Goal: Task Accomplishment & Management: Use online tool/utility

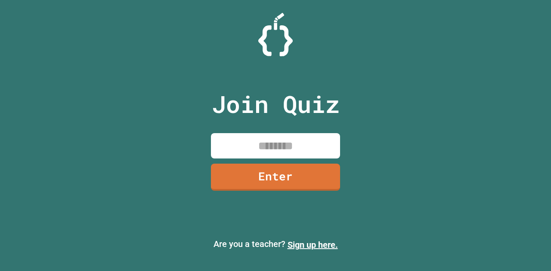
click at [291, 143] on input at bounding box center [275, 145] width 129 height 25
type input "********"
click at [290, 178] on link "Enter" at bounding box center [275, 176] width 129 height 28
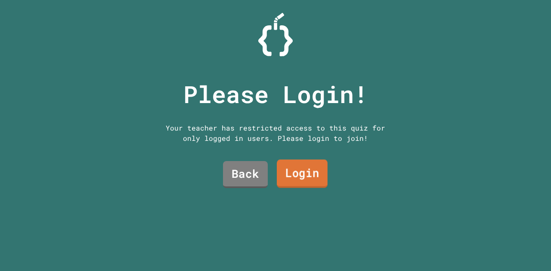
click at [290, 171] on link "Login" at bounding box center [302, 174] width 51 height 28
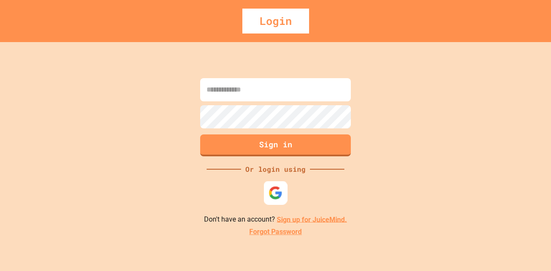
click at [275, 196] on img at bounding box center [275, 193] width 14 height 14
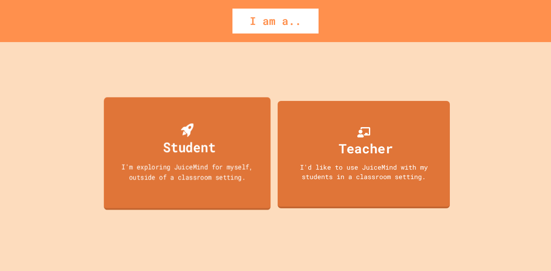
click at [219, 189] on div "Student I'm exploring JuiceMind for myself, outside of a classroom setting." at bounding box center [187, 153] width 166 height 113
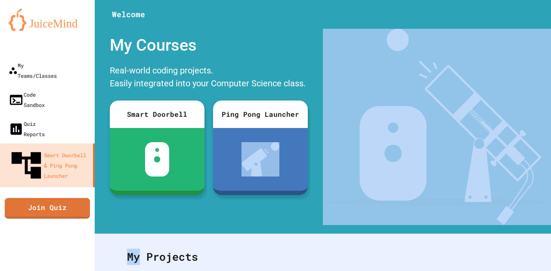
drag, startPoint x: 272, startPoint y: 126, endPoint x: 139, endPoint y: 259, distance: 188.0
click at [139, 259] on div "Welcome My Courses Real-world coding projects. Easily integrated into your Comp…" at bounding box center [323, 135] width 456 height 271
click at [183, 227] on div "Welcome My Courses Real-world coding projects. Easily integrated into your Comp…" at bounding box center [323, 117] width 456 height 234
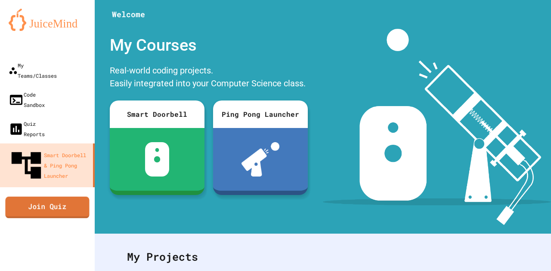
click at [60, 197] on link "Join Quiz" at bounding box center [47, 208] width 84 height 22
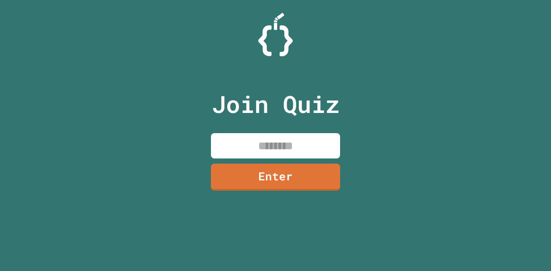
click at [237, 143] on input at bounding box center [275, 145] width 129 height 25
type input "********"
click at [260, 164] on link "Enter" at bounding box center [275, 177] width 129 height 27
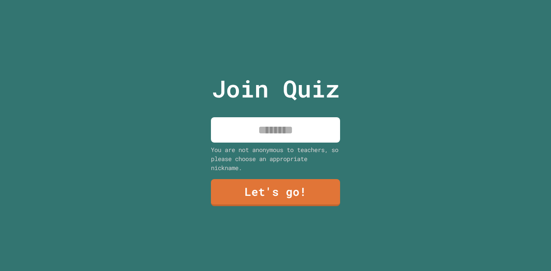
click at [279, 129] on input at bounding box center [275, 129] width 129 height 25
type input "******"
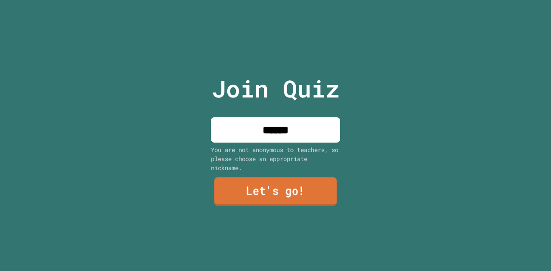
click at [287, 199] on link "Let's go!" at bounding box center [275, 192] width 123 height 28
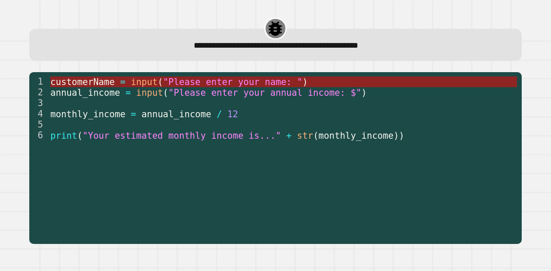
click at [163, 86] on span ""Please enter your name: "" at bounding box center [232, 82] width 139 height 10
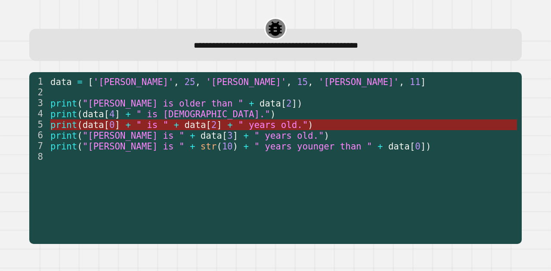
click at [189, 128] on span "data" at bounding box center [196, 125] width 22 height 10
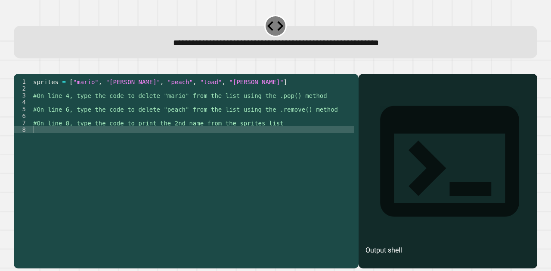
click at [139, 117] on div "sprites = [ "mario" , "[PERSON_NAME]" , "peach" , "toad" , "[PERSON_NAME]" ] #O…" at bounding box center [192, 160] width 323 height 165
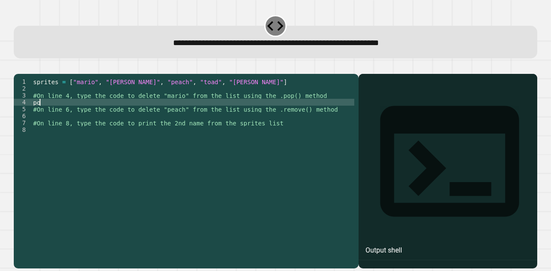
type textarea "*"
click at [139, 117] on div "sprites = [ "mario" , "[PERSON_NAME]" , "peach" , "toad" , "[PERSON_NAME]" ] #O…" at bounding box center [192, 160] width 323 height 165
click at [228, 128] on div "sprites = [ "mario" , "[PERSON_NAME]" , "peach" , "toad" , "[PERSON_NAME]" ] #O…" at bounding box center [192, 160] width 323 height 165
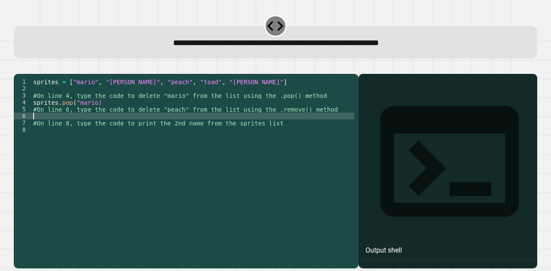
scroll to position [0, 0]
click at [95, 113] on div "sprites = [ "mario" , "[PERSON_NAME]" , "peach" , "toad" , "[PERSON_NAME]" ] #O…" at bounding box center [192, 160] width 323 height 165
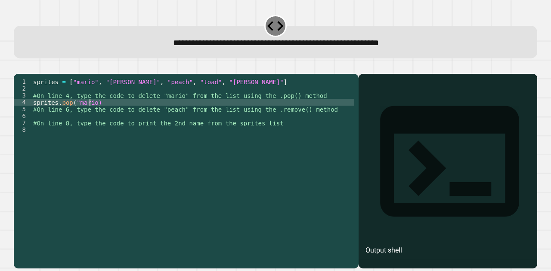
click at [91, 113] on div "sprites = [ "mario" , "[PERSON_NAME]" , "peach" , "toad" , "[PERSON_NAME]" ] #O…" at bounding box center [192, 160] width 323 height 165
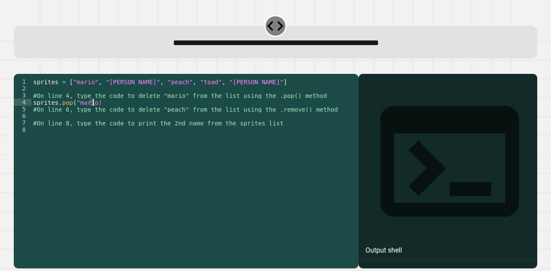
click at [90, 113] on div "sprites = [ "mario" , "[PERSON_NAME]" , "peach" , "toad" , "[PERSON_NAME]" ] #O…" at bounding box center [192, 153] width 323 height 151
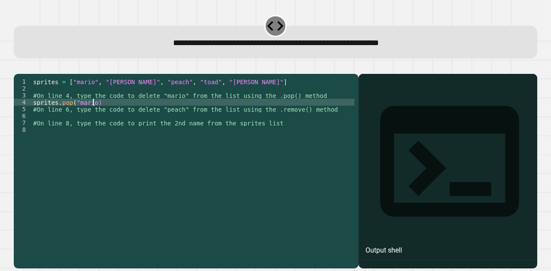
type textarea "**********"
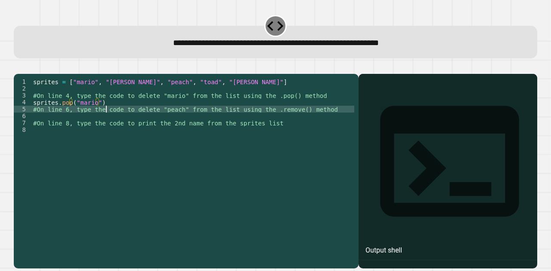
click at [105, 124] on div "sprites = [ "mario" , "[PERSON_NAME]" , "peach" , "toad" , "[PERSON_NAME]" ] #O…" at bounding box center [192, 160] width 323 height 165
click at [113, 132] on div "sprites = [ "mario" , "[PERSON_NAME]" , "peach" , "toad" , "[PERSON_NAME]" ] #O…" at bounding box center [192, 160] width 323 height 165
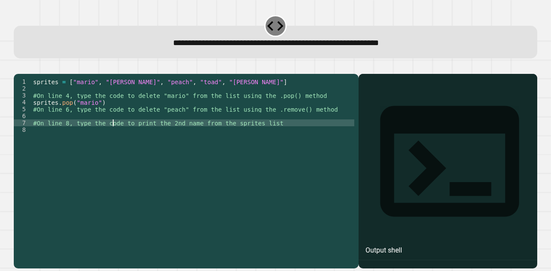
click at [122, 124] on div "sprites = [ "mario" , "[PERSON_NAME]" , "peach" , "toad" , "[PERSON_NAME]" ] #O…" at bounding box center [192, 160] width 323 height 165
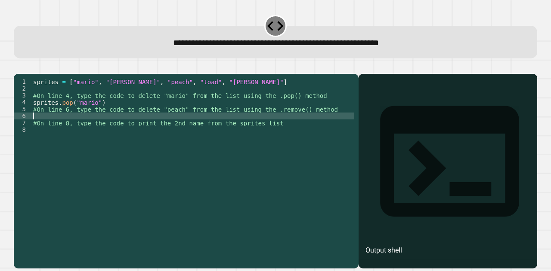
click at [125, 131] on div "sprites = [ "mario" , "[PERSON_NAME]" , "peach" , "toad" , "[PERSON_NAME]" ] #O…" at bounding box center [192, 160] width 323 height 165
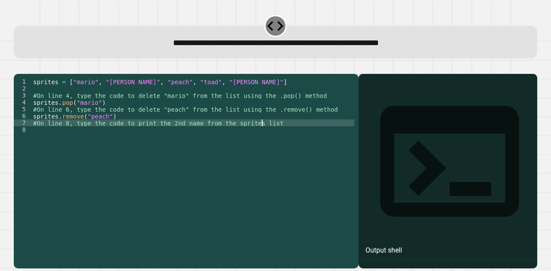
click at [263, 136] on div "sprites = [ "mario" , "[PERSON_NAME]" , "peach" , "toad" , "[PERSON_NAME]" ] #O…" at bounding box center [192, 160] width 323 height 165
type textarea "**********"
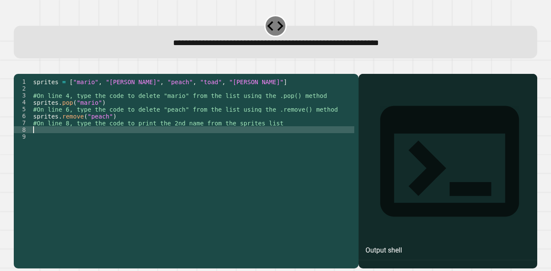
type textarea "**********"
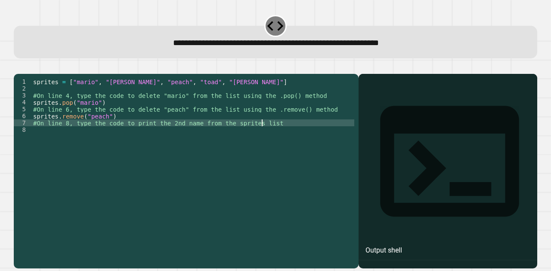
click at [227, 151] on div "sprites = [ "mario" , "[PERSON_NAME]" , "peach" , "toad" , "[PERSON_NAME]" ] #O…" at bounding box center [192, 160] width 323 height 165
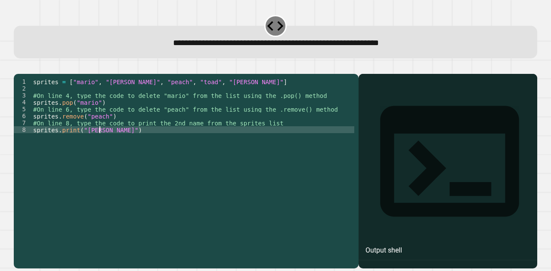
scroll to position [0, 4]
click at [267, 160] on div "sprites = [ "mario" , "[PERSON_NAME]" , "peach" , "toad" , "[PERSON_NAME]" ] #O…" at bounding box center [192, 160] width 323 height 165
drag, startPoint x: 99, startPoint y: 142, endPoint x: 86, endPoint y: 143, distance: 13.0
click at [86, 143] on div "sprites = [ "mario" , "[PERSON_NAME]" , "peach" , "toad" , "[PERSON_NAME]" ] #O…" at bounding box center [192, 160] width 323 height 165
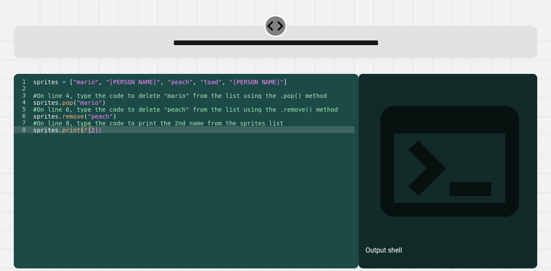
click at [18, 67] on icon "button" at bounding box center [18, 67] width 0 height 0
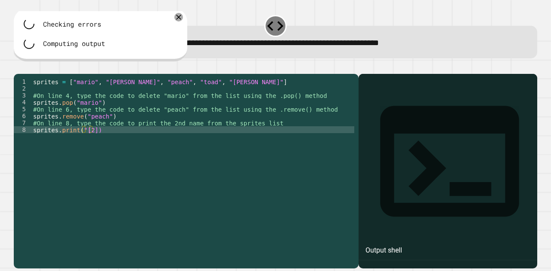
click at [89, 123] on div "sprites = [ "mario" , "[PERSON_NAME]" , "peach" , "toad" , "[PERSON_NAME]" ] #O…" at bounding box center [192, 160] width 323 height 165
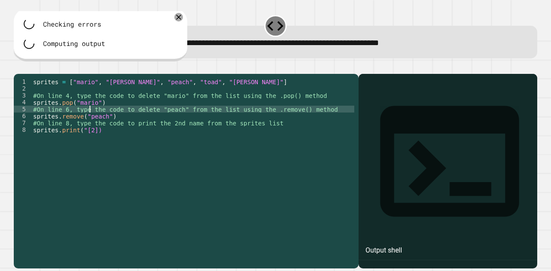
click at [89, 160] on div "sprites = [ "mario" , "[PERSON_NAME]" , "peach" , "toad" , "[PERSON_NAME]" ] #O…" at bounding box center [192, 160] width 323 height 165
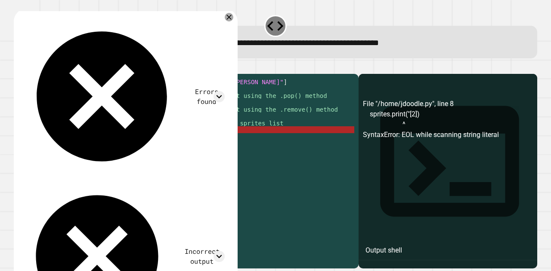
click at [90, 145] on div "sprites = [ "mario" , "[PERSON_NAME]" , "peach" , "toad" , "[PERSON_NAME]" ] #O…" at bounding box center [192, 160] width 323 height 165
click at [93, 142] on div "sprites = [ "mario" , "[PERSON_NAME]" , "peach" , "toad" , "[PERSON_NAME]" ] #O…" at bounding box center [192, 160] width 323 height 165
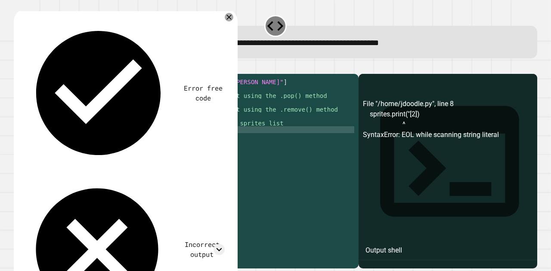
scroll to position [0, 4]
type textarea "**********"
click at [18, 67] on icon "button" at bounding box center [18, 67] width 0 height 0
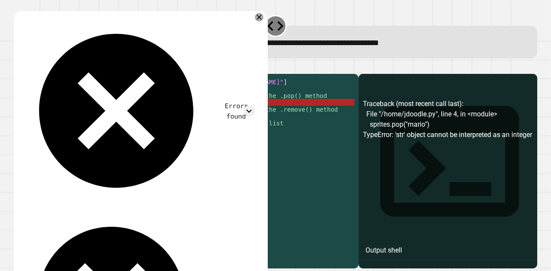
click at [97, 113] on div "sprites = [ "mario" , "[PERSON_NAME]" , "peach" , "toad" , "[PERSON_NAME]" ] #O…" at bounding box center [192, 160] width 323 height 165
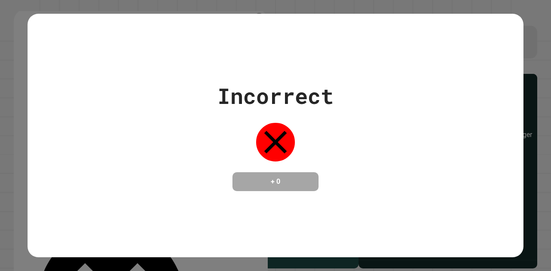
click at [94, 115] on div "Incorrect + 0" at bounding box center [276, 135] width 496 height 111
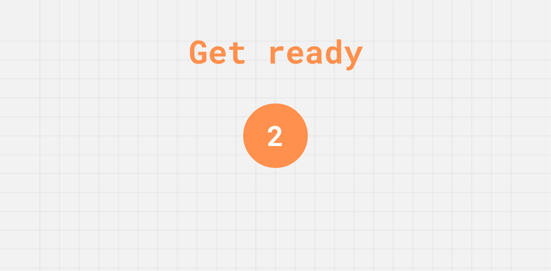
drag, startPoint x: 107, startPoint y: 132, endPoint x: 58, endPoint y: 86, distance: 67.6
click at [58, 86] on div "Get ready 2" at bounding box center [275, 135] width 551 height 271
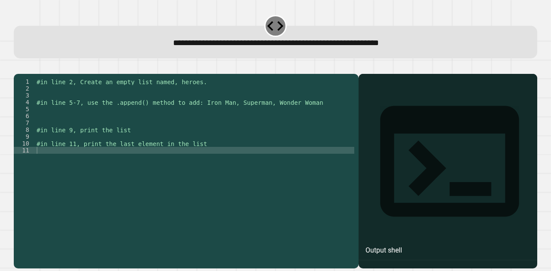
click at [65, 102] on div "#in line 2, Create an empty list named, heroes. #in line 5-7, use the .append()…" at bounding box center [194, 160] width 319 height 165
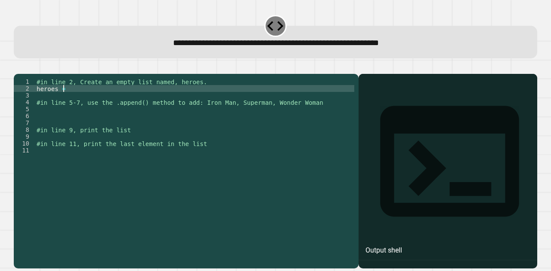
scroll to position [0, 1]
type textarea "********"
click at [104, 124] on div "#in line 2, Create an empty list named, heroes. heroes = [ ] #in line 5-7, use …" at bounding box center [194, 160] width 319 height 165
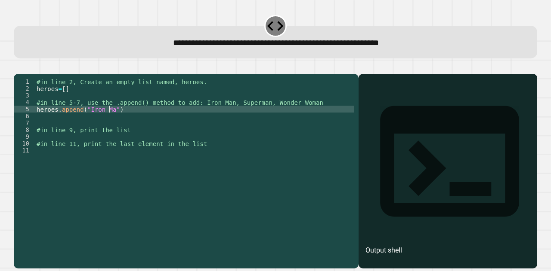
scroll to position [0, 5]
click at [132, 121] on div "#in line 2, Create an empty list named, heroes. heroes = [ ] #in line 5-7, use …" at bounding box center [194, 160] width 319 height 165
type textarea "**********"
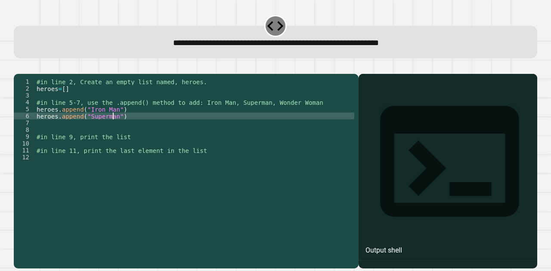
click at [137, 127] on div "#in line 2, Create an empty list named, heroes. heroes = [ ] #in line 5-7, use …" at bounding box center [194, 160] width 319 height 165
type textarea "**********"
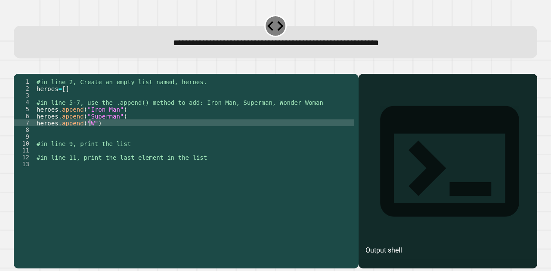
scroll to position [0, 3]
type textarea "**********"
click at [142, 134] on div "#in line 2, Create an empty list named, heroes. heroes = [ ] #in line 5-7, use …" at bounding box center [194, 160] width 319 height 165
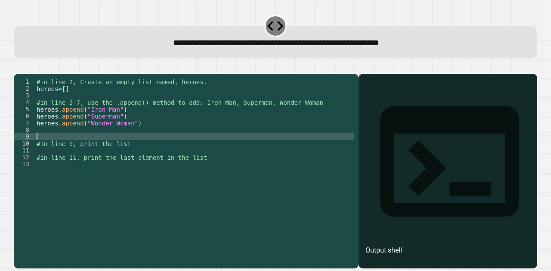
click at [145, 151] on div "#in line 2, Create an empty list named, heroes. heroes = [ ] #in line 5-7, use …" at bounding box center [194, 160] width 319 height 165
click at [142, 159] on div "#in line 2, Create an empty list named, heroes. heroes = [ ] #in line 5-7, use …" at bounding box center [194, 160] width 319 height 165
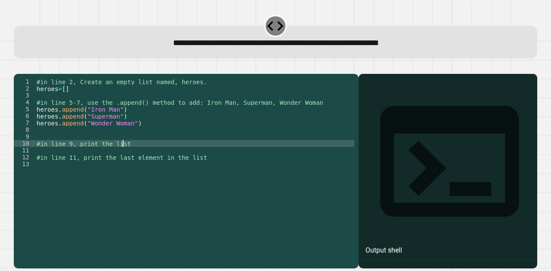
click at [147, 152] on div "#in line 2, Create an empty list named, heroes. heroes = [ ] #in line 5-7, use …" at bounding box center [194, 160] width 319 height 165
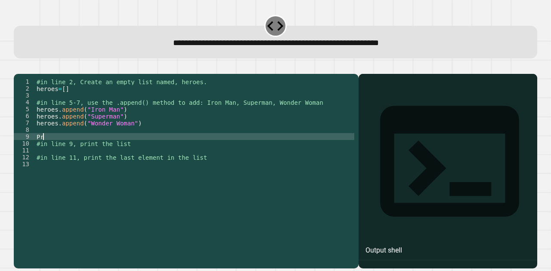
type textarea "*"
click at [74, 150] on div "#in line 2, Create an empty list named, heroes. heroes = [ ] #in line 5-7, use …" at bounding box center [194, 160] width 319 height 165
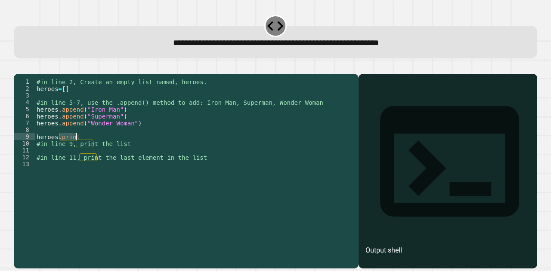
click at [72, 144] on div "#in line 2, Create an empty list named, heroes. heroes = [ ] #in line 5-7, use …" at bounding box center [194, 160] width 319 height 165
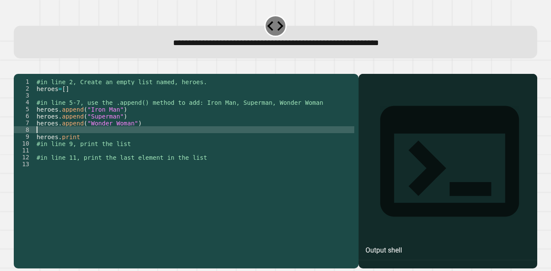
click at [72, 144] on div "#in line 2, Create an empty list named, heroes. heroes = [ ] #in line 5-7, use …" at bounding box center [194, 160] width 319 height 165
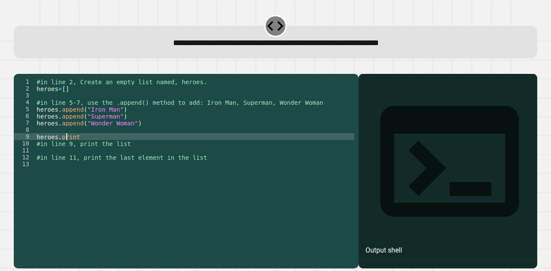
click at [65, 151] on div "#in line 2, Create an empty list named, heroes. heroes = [ ] #in line 5-7, use …" at bounding box center [194, 160] width 319 height 165
click at [65, 148] on div "#in line 2, Create an empty list named, heroes. heroes = [ ] #in line 5-7, use …" at bounding box center [194, 160] width 319 height 165
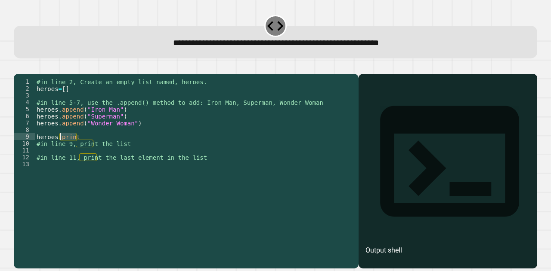
click at [65, 148] on div "#in line 2, Create an empty list named, heroes. heroes = [ ] #in line 5-7, use …" at bounding box center [194, 160] width 319 height 165
click at [52, 149] on div "#in line 2, Create an empty list named, heroes. heroes = [ ] #in line 5-7, use …" at bounding box center [194, 160] width 319 height 165
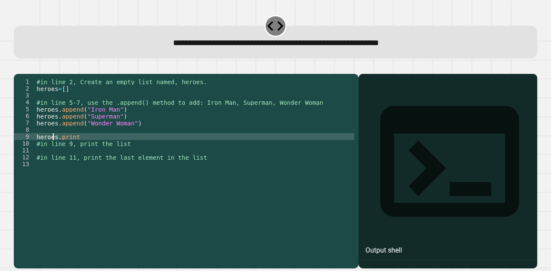
click at [52, 149] on div "#in line 2, Create an empty list named, heroes. heroes = [ ] #in line 5-7, use …" at bounding box center [194, 160] width 319 height 165
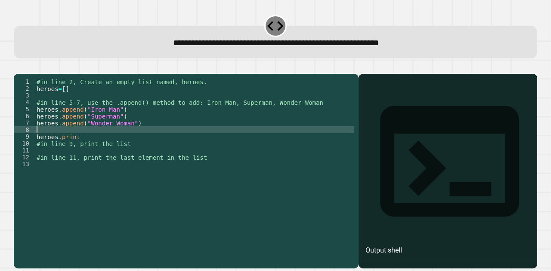
click at [90, 144] on div "#in line 2, Create an empty list named, heroes. heroes = [ ] #in line 5-7, use …" at bounding box center [194, 160] width 319 height 165
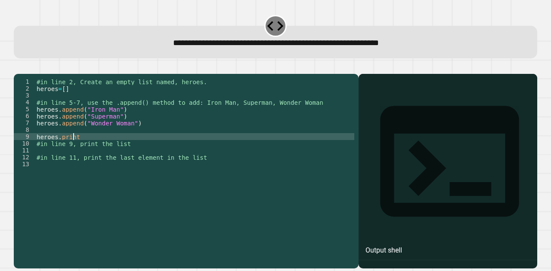
click at [72, 151] on div "#in line 2, Create an empty list named, heroes. heroes = [ ] #in line 5-7, use …" at bounding box center [194, 160] width 319 height 165
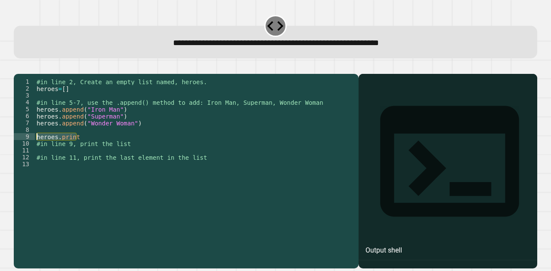
drag, startPoint x: 77, startPoint y: 151, endPoint x: 28, endPoint y: 147, distance: 49.3
click at [28, 147] on div "**********" at bounding box center [184, 153] width 340 height 151
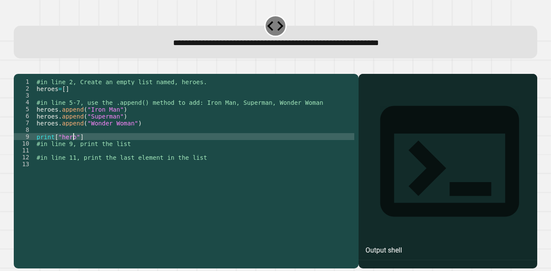
scroll to position [0, 3]
type textarea "**********"
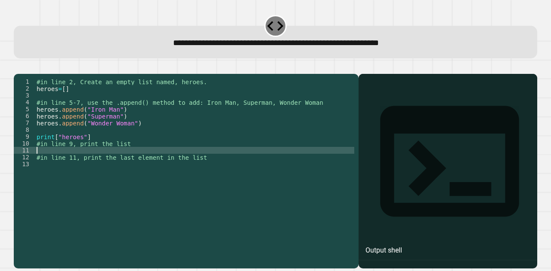
click at [101, 165] on div "#in line 2, Create an empty list named, heroes. heroes = [ ] #in line 5-7, use …" at bounding box center [194, 160] width 319 height 165
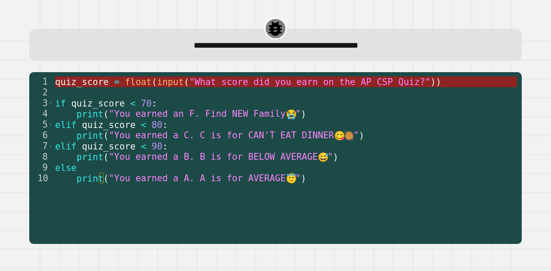
click at [189, 81] on span ""What score did you earn on the AP CSP Quiz?"" at bounding box center [309, 82] width 241 height 10
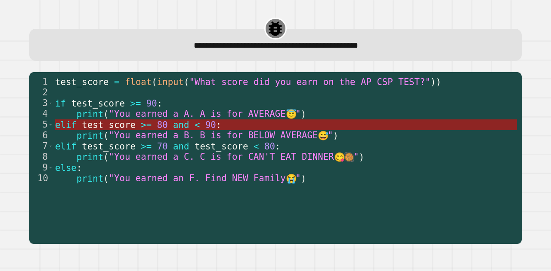
click at [173, 127] on span "and" at bounding box center [181, 125] width 16 height 10
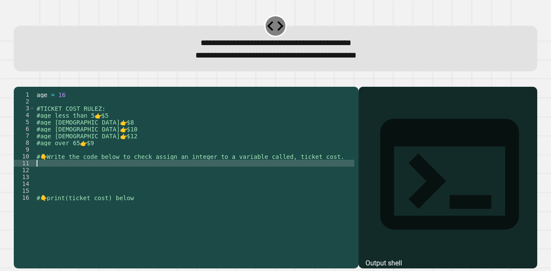
click at [113, 175] on div "age = [DEMOGRAPHIC_DATA] #TICKET COST RULEZ: #age less than 5 👉 $5 #age [DEMOGR…" at bounding box center [194, 166] width 319 height 151
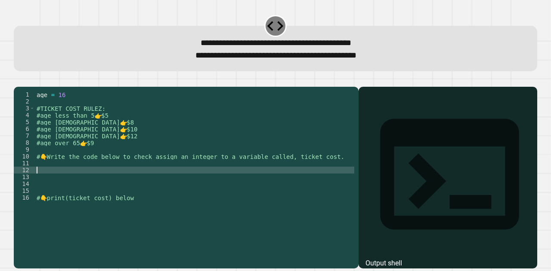
click at [122, 182] on div "age = [DEMOGRAPHIC_DATA] #TICKET COST RULEZ: #age less than 5 👉 $5 #age [DEMOGR…" at bounding box center [194, 166] width 319 height 151
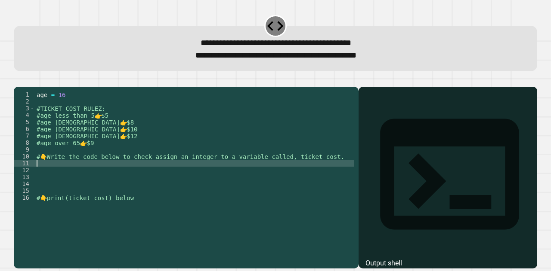
click at [122, 178] on div "age = [DEMOGRAPHIC_DATA] #TICKET COST RULEZ: #age less than 5 👉 $5 #age [DEMOGR…" at bounding box center [194, 166] width 319 height 151
click at [255, 181] on div "age = [DEMOGRAPHIC_DATA] #TICKET COST RULEZ: #age less than 5 👉 $5 #age [DEMOGR…" at bounding box center [194, 166] width 319 height 151
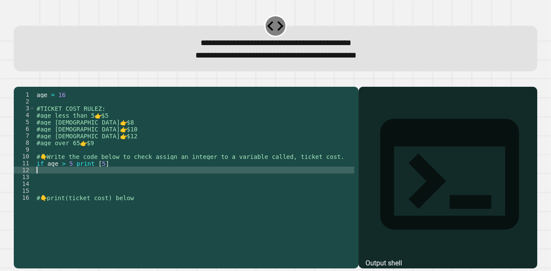
click at [18, 80] on icon "button" at bounding box center [18, 80] width 0 height 0
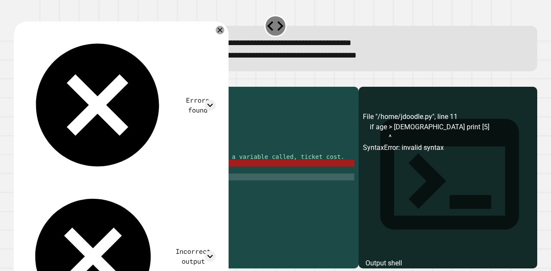
click at [101, 188] on div "age = [DEMOGRAPHIC_DATA] #TICKET COST RULEZ: #age less than 5 👉 $5 #age [DEMOGR…" at bounding box center [194, 166] width 319 height 151
click at [63, 179] on div "age = [DEMOGRAPHIC_DATA] #TICKET COST RULEZ: #age less than 5 👉 $5 #age [DEMOGR…" at bounding box center [194, 166] width 319 height 151
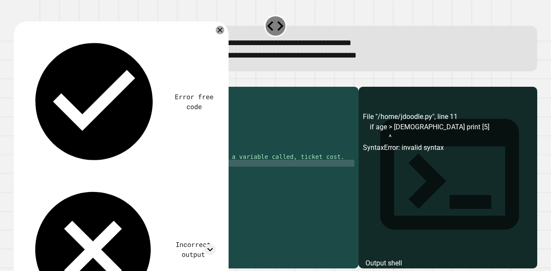
click at [26, 86] on icon "button" at bounding box center [24, 85] width 5 height 6
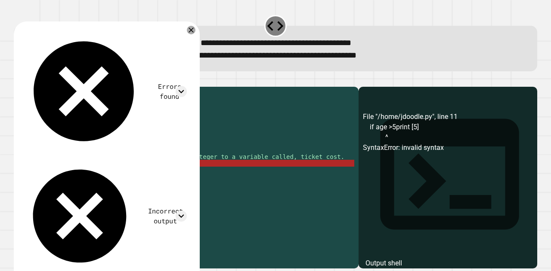
click at [64, 175] on div "age = [DEMOGRAPHIC_DATA] #TICKET COST RULEZ: #age less than 5 👉 $5 #age [DEMOGR…" at bounding box center [194, 166] width 319 height 151
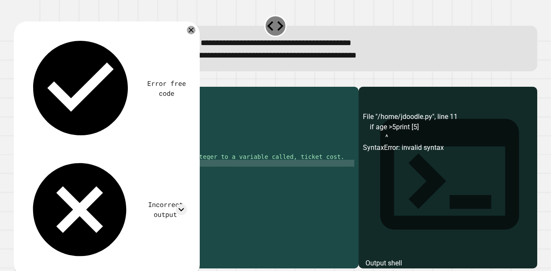
click at [64, 175] on div "age = [DEMOGRAPHIC_DATA] #TICKET COST RULEZ: #age less than 5 👉 $5 #age [DEMOGR…" at bounding box center [194, 166] width 319 height 151
click at [18, 80] on icon "button" at bounding box center [18, 80] width 0 height 0
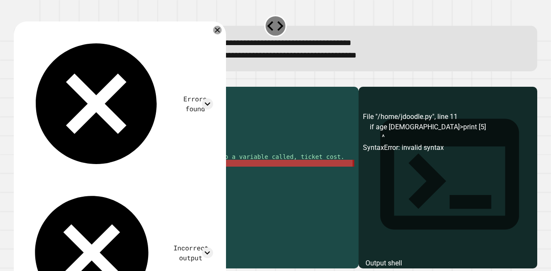
drag, startPoint x: 111, startPoint y: 177, endPoint x: 23, endPoint y: 184, distance: 87.6
click at [23, 184] on div "**********" at bounding box center [184, 160] width 340 height 138
click at [43, 176] on div "age = [DEMOGRAPHIC_DATA] #TICKET COST RULEZ: #age less than 5 👉 $5 #age [DEMOGR…" at bounding box center [194, 166] width 319 height 151
click at [65, 176] on div "age = [DEMOGRAPHIC_DATA] #TICKET COST RULEZ: #age less than 5 👉 $5 #age [DEMOGR…" at bounding box center [194, 166] width 319 height 151
click at [62, 179] on div "age = [DEMOGRAPHIC_DATA] #TICKET COST RULEZ: #age less than 5 👉 $5 #age [DEMOGR…" at bounding box center [194, 166] width 319 height 151
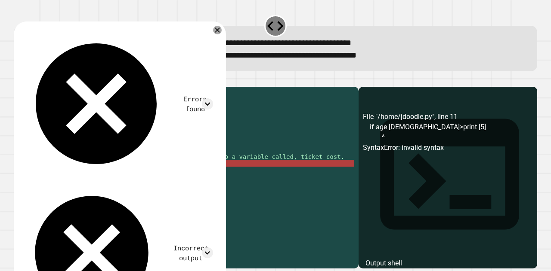
click at [47, 177] on div "age = [DEMOGRAPHIC_DATA] #TICKET COST RULEZ: #age less than 5 👉 $5 #age [DEMOGR…" at bounding box center [194, 166] width 319 height 151
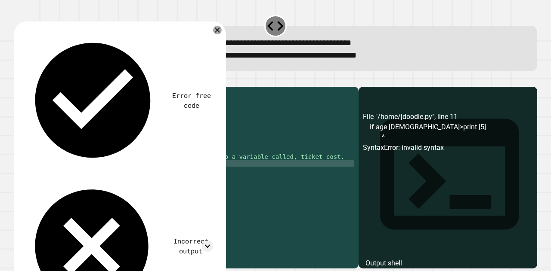
click at [70, 176] on div "age = [DEMOGRAPHIC_DATA] #TICKET COST RULEZ: #age less than 5 👉 $5 #age [DEMOGR…" at bounding box center [194, 166] width 319 height 151
click at [26, 85] on icon "button" at bounding box center [24, 85] width 5 height 6
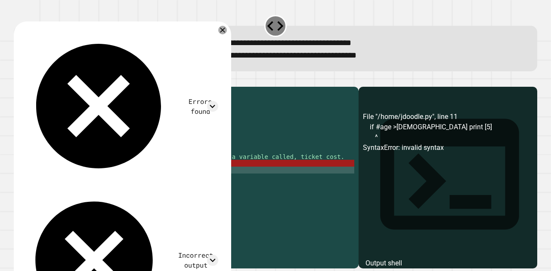
click at [50, 180] on div "age = [DEMOGRAPHIC_DATA] #TICKET COST RULEZ: #age less than 5 👉 $5 #age [DEMOGR…" at bounding box center [194, 166] width 319 height 151
click at [49, 177] on div "age = [DEMOGRAPHIC_DATA] #TICKET COST RULEZ: #age less than 5 👉 $5 #age [DEMOGR…" at bounding box center [194, 166] width 319 height 151
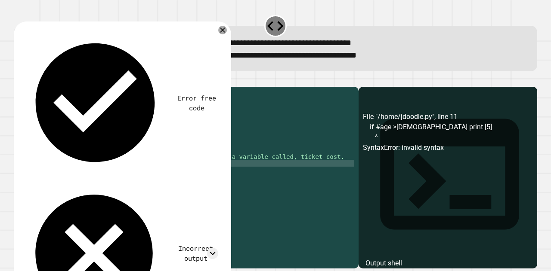
click at [30, 79] on div at bounding box center [275, 82] width 523 height 10
click at [91, 176] on div "age = [DEMOGRAPHIC_DATA] #TICKET COST RULEZ: #age less than 5 👉 $5 #age [DEMOGR…" at bounding box center [194, 166] width 319 height 151
click at [18, 80] on button "button" at bounding box center [18, 80] width 0 height 0
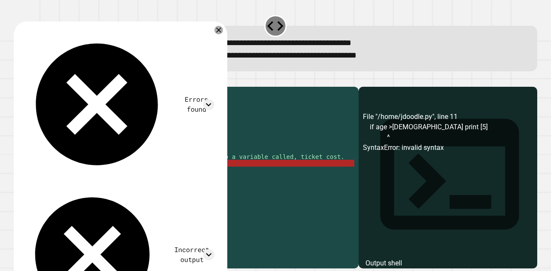
click at [42, 176] on div "age = [DEMOGRAPHIC_DATA] #TICKET COST RULEZ: #age less than 5 👉 $5 #age [DEMOGR…" at bounding box center [194, 166] width 319 height 151
click at [45, 177] on div "age = [DEMOGRAPHIC_DATA] #TICKET COST RULEZ: #age less than 5 👉 $5 #age [DEMOGR…" at bounding box center [194, 166] width 319 height 151
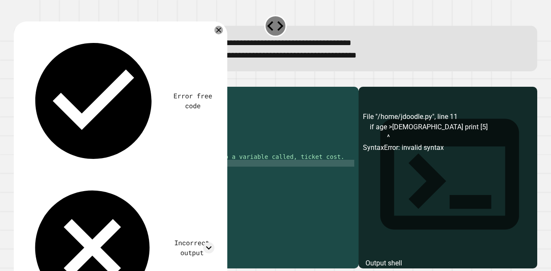
click at [18, 80] on icon "button" at bounding box center [18, 80] width 0 height 0
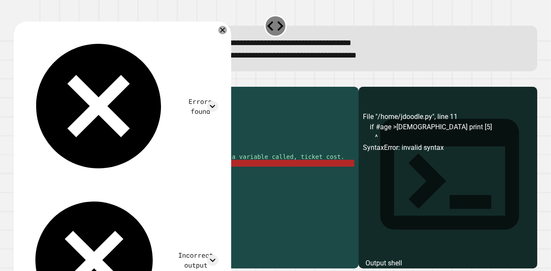
click at [120, 176] on div "age = [DEMOGRAPHIC_DATA] #TICKET COST RULEZ: #age less than 5 👉 $5 #age [DEMOGR…" at bounding box center [194, 166] width 319 height 151
click at [65, 177] on div "age = [DEMOGRAPHIC_DATA] #TICKET COST RULEZ: #age less than 5 👉 $5 #age [DEMOGR…" at bounding box center [194, 166] width 319 height 151
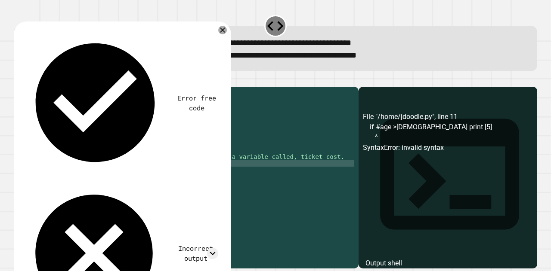
scroll to position [0, 3]
click at [108, 179] on div "age = [DEMOGRAPHIC_DATA] #TICKET COST RULEZ: #age less than 5 👉 $5 #age [DEMOGR…" at bounding box center [194, 166] width 319 height 151
click at [15, 87] on div at bounding box center [275, 82] width 523 height 10
click at [18, 80] on icon "button" at bounding box center [18, 80] width 0 height 0
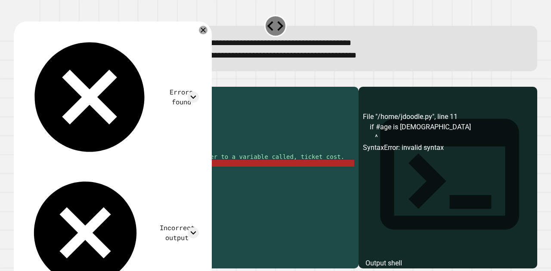
click at [51, 178] on div "age = [DEMOGRAPHIC_DATA] #TICKET COST RULEZ: #age less than 5 👉 $5 #age [DEMOGR…" at bounding box center [194, 166] width 319 height 151
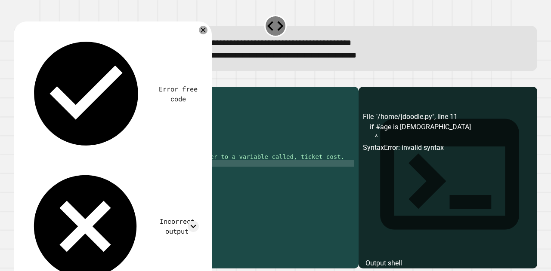
click at [18, 80] on icon "button" at bounding box center [18, 80] width 0 height 0
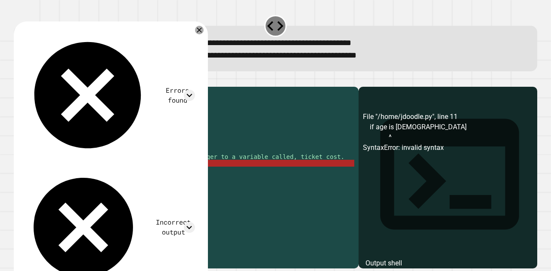
click at [47, 178] on div "age = [DEMOGRAPHIC_DATA] #TICKET COST RULEZ: #age less than 5 👉 $5 #age [DEMOGR…" at bounding box center [194, 166] width 319 height 151
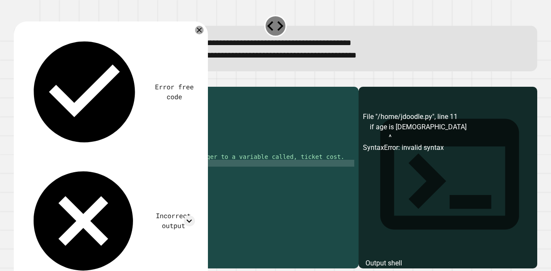
scroll to position [0, 1]
click at [18, 80] on icon "button" at bounding box center [18, 80] width 0 height 0
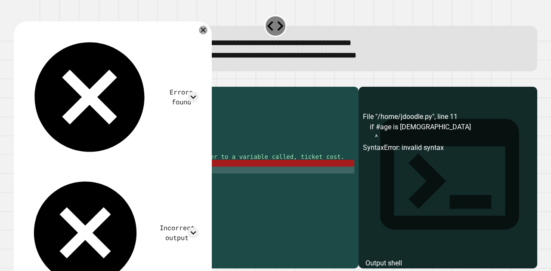
click at [105, 182] on div "age = [DEMOGRAPHIC_DATA] #TICKET COST RULEZ: #age less than 5 👉 $5 #age [DEMOGR…" at bounding box center [194, 166] width 319 height 151
click at [105, 180] on div "age = [DEMOGRAPHIC_DATA] #TICKET COST RULEZ: #age less than 5 👉 $5 #age [DEMOGR…" at bounding box center [194, 166] width 319 height 151
click at [102, 180] on div "age = [DEMOGRAPHIC_DATA] #TICKET COST RULEZ: #age less than 5 👉 $5 #age [DEMOGR…" at bounding box center [194, 166] width 319 height 151
click at [93, 177] on div "age = [DEMOGRAPHIC_DATA] #TICKET COST RULEZ: #age less than 5 👉 $5 #age [DEMOGR…" at bounding box center [194, 166] width 319 height 151
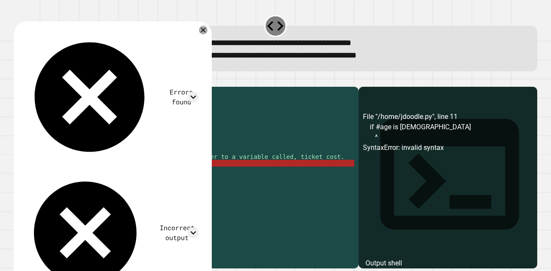
click at [65, 178] on div "age = [DEMOGRAPHIC_DATA] #TICKET COST RULEZ: #age less than 5 👉 $5 #age [DEMOGR…" at bounding box center [194, 166] width 319 height 151
click at [76, 179] on div "age = [DEMOGRAPHIC_DATA] #TICKET COST RULEZ: #age less than 5 👉 $5 #age [DEMOGR…" at bounding box center [194, 166] width 319 height 151
click at [68, 176] on div "age = [DEMOGRAPHIC_DATA] #TICKET COST RULEZ: #age less than 5 👉 $5 #age [DEMOGR…" at bounding box center [194, 166] width 319 height 151
click at [73, 177] on div "age = [DEMOGRAPHIC_DATA] #TICKET COST RULEZ: #age less than 5 👉 $5 #age [DEMOGR…" at bounding box center [194, 166] width 319 height 151
type textarea "**********"
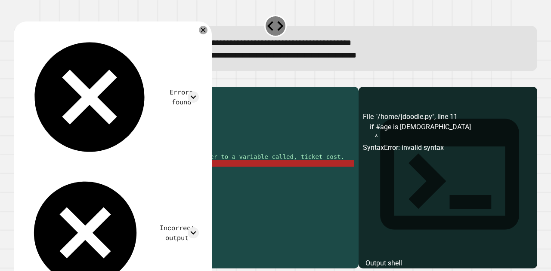
scroll to position [0, 3]
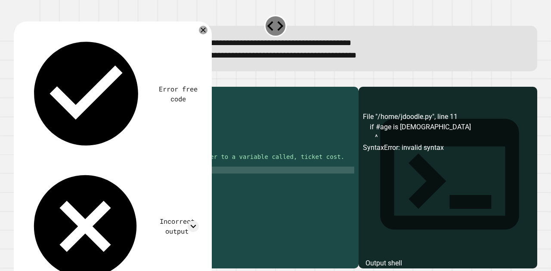
click at [114, 180] on div "age = [DEMOGRAPHIC_DATA] #TICKET COST RULEZ: #age less than 5 👉 $5 #age [DEMOGR…" at bounding box center [194, 166] width 319 height 151
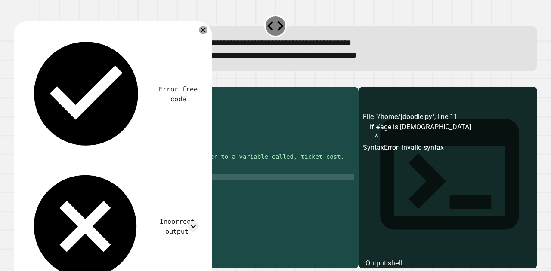
click at [53, 192] on div "age = [DEMOGRAPHIC_DATA] #TICKET COST RULEZ: #age less than 5 👉 $5 #age [DEMOGR…" at bounding box center [194, 166] width 319 height 151
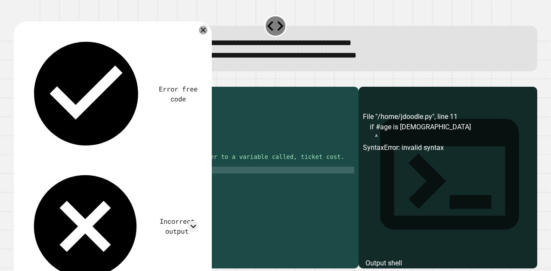
click at [48, 185] on div "age = [DEMOGRAPHIC_DATA] #TICKET COST RULEZ: #age less than 5 👉 $5 #age [DEMOGR…" at bounding box center [194, 166] width 319 height 151
type textarea "**********"
click at [98, 185] on div "age = [DEMOGRAPHIC_DATA] #TICKET COST RULEZ: #age less than 5 👉 $5 #age [DEMOGR…" at bounding box center [194, 166] width 319 height 151
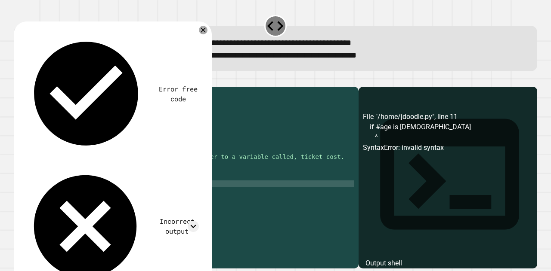
scroll to position [0, 3]
type textarea "**********"
click at [87, 197] on div "age = [DEMOGRAPHIC_DATA] #TICKET COST RULEZ: #age less than 5 👉 $5 #age [DEMOGR…" at bounding box center [194, 166] width 319 height 151
type textarea "**********"
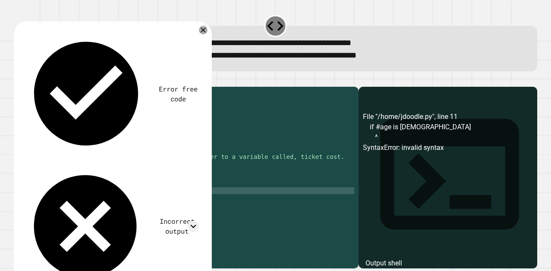
click at [92, 203] on div "age = [DEMOGRAPHIC_DATA] #TICKET COST RULEZ: #age less than 5 👉 $5 #age [DEMOGR…" at bounding box center [194, 166] width 319 height 151
click at [18, 80] on icon "button" at bounding box center [18, 80] width 0 height 0
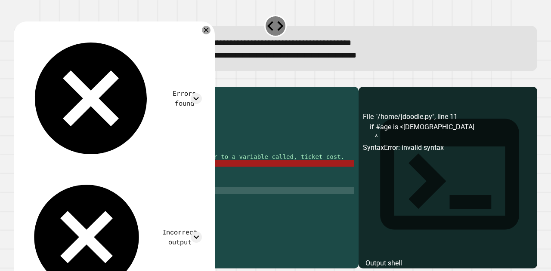
click at [59, 206] on div "age = [DEMOGRAPHIC_DATA] #TICKET COST RULEZ: #age less than 5 👉 $5 #age [DEMOGR…" at bounding box center [194, 166] width 319 height 151
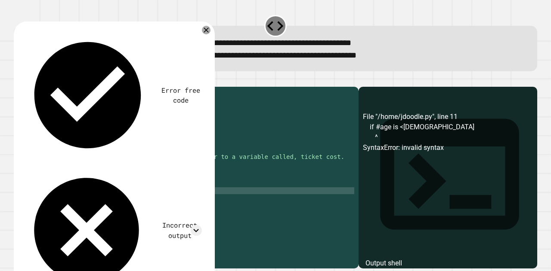
scroll to position [0, 1]
type textarea "**********"
click at [86, 206] on div "age = [DEMOGRAPHIC_DATA] #TICKET COST RULEZ: #age less than 5 👉 $5 #age [DEMOGR…" at bounding box center [194, 166] width 319 height 151
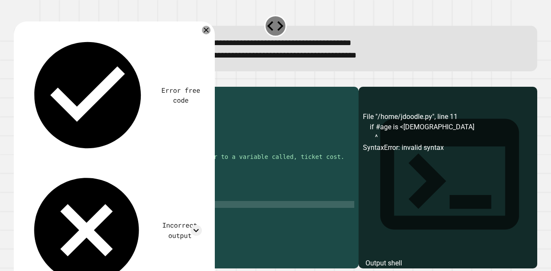
click at [77, 220] on div "age = [DEMOGRAPHIC_DATA] #TICKET COST RULEZ: #age less than 5 👉 $5 #age [DEMOGR…" at bounding box center [194, 166] width 319 height 151
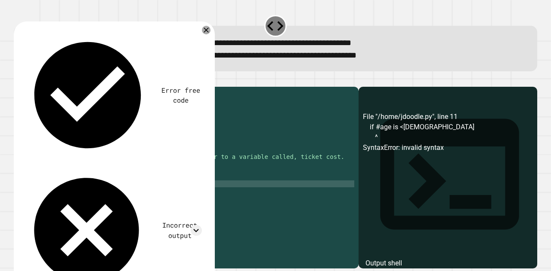
click at [75, 195] on div "age = [DEMOGRAPHIC_DATA] #TICKET COST RULEZ: #age less than 5 👉 $5 #age [DEMOGR…" at bounding box center [194, 166] width 319 height 151
type textarea "**********"
click at [91, 209] on div "age = [DEMOGRAPHIC_DATA] #TICKET COST RULEZ: #age less than 5 👉 $5 #age [DEMOGR…" at bounding box center [194, 166] width 319 height 151
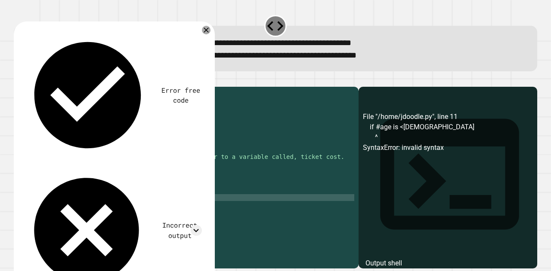
scroll to position [0, 0]
click at [92, 213] on div "age = [DEMOGRAPHIC_DATA] #TICKET COST RULEZ: #age less than 5 👉 $5 #age [DEMOGR…" at bounding box center [194, 166] width 319 height 151
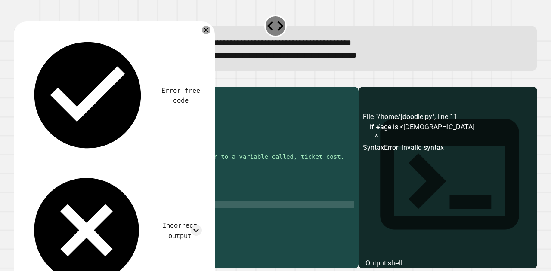
click at [94, 219] on div "age = [DEMOGRAPHIC_DATA] #TICKET COST RULEZ: #age less than 5 👉 $5 #age [DEMOGR…" at bounding box center [194, 166] width 319 height 151
